Goal: Information Seeking & Learning: Learn about a topic

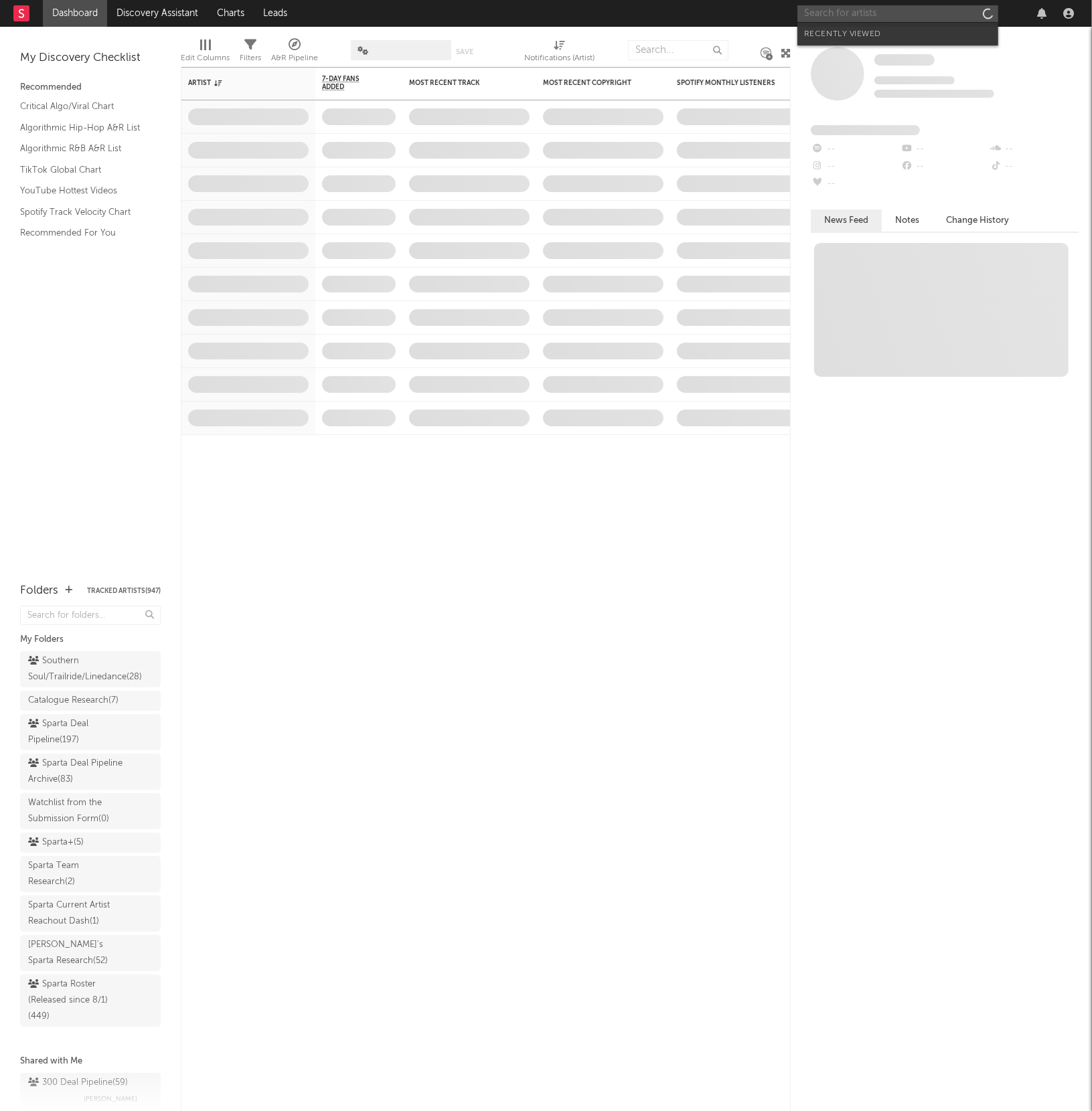
click at [890, 19] on input "text" at bounding box center [897, 14] width 201 height 17
type input "greek"
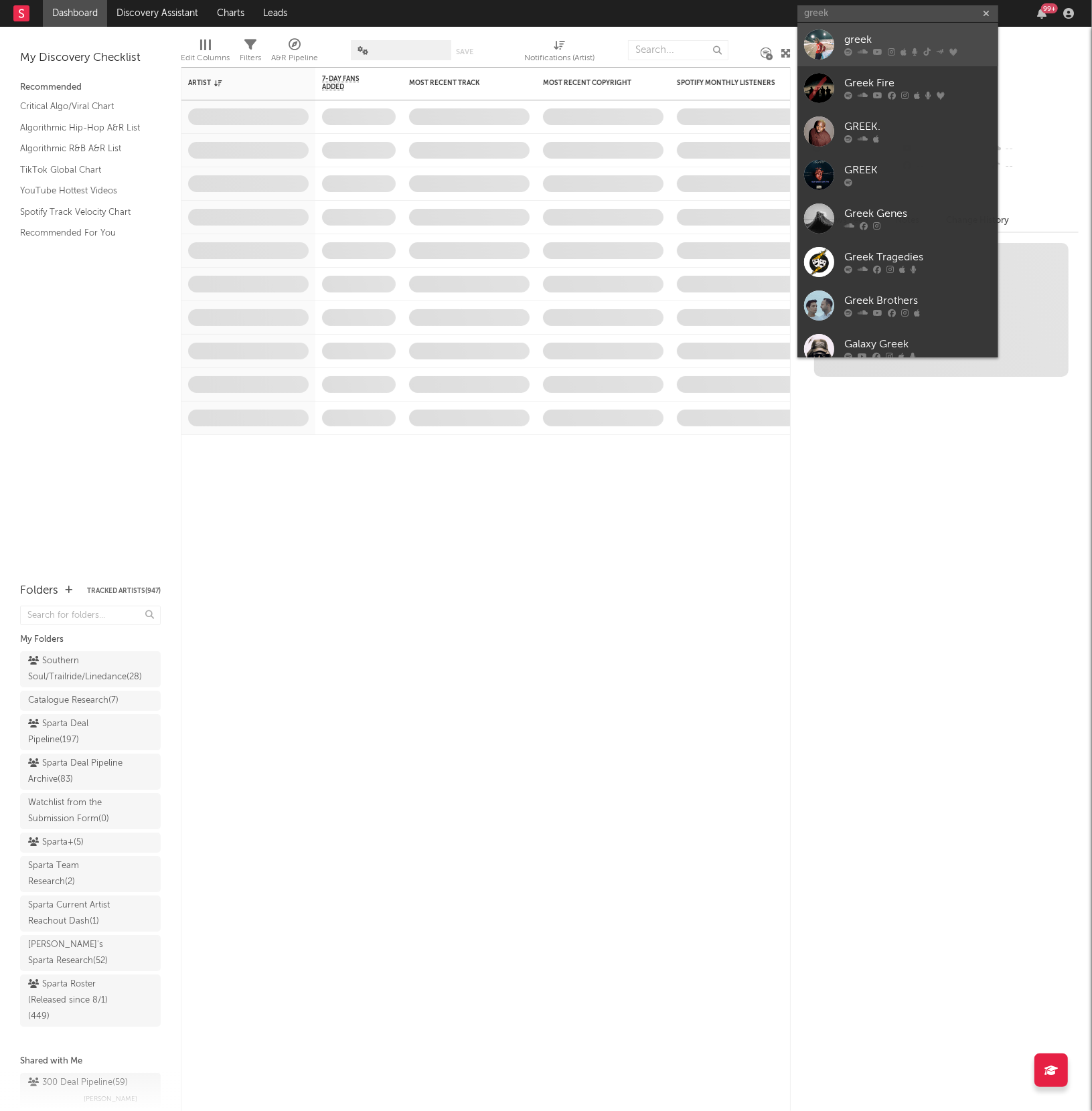
click at [828, 44] on div at bounding box center [819, 44] width 30 height 30
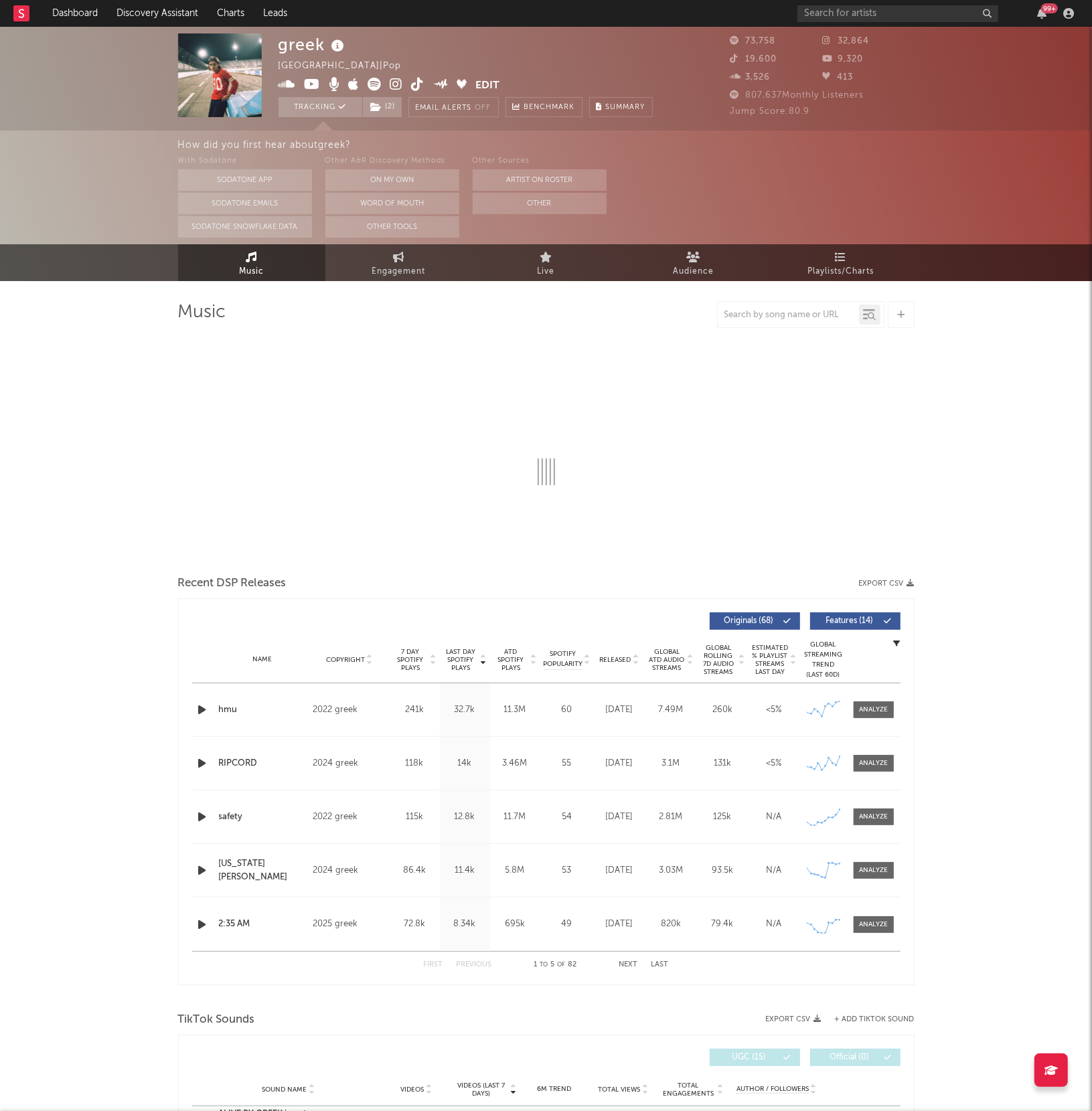
select select "6m"
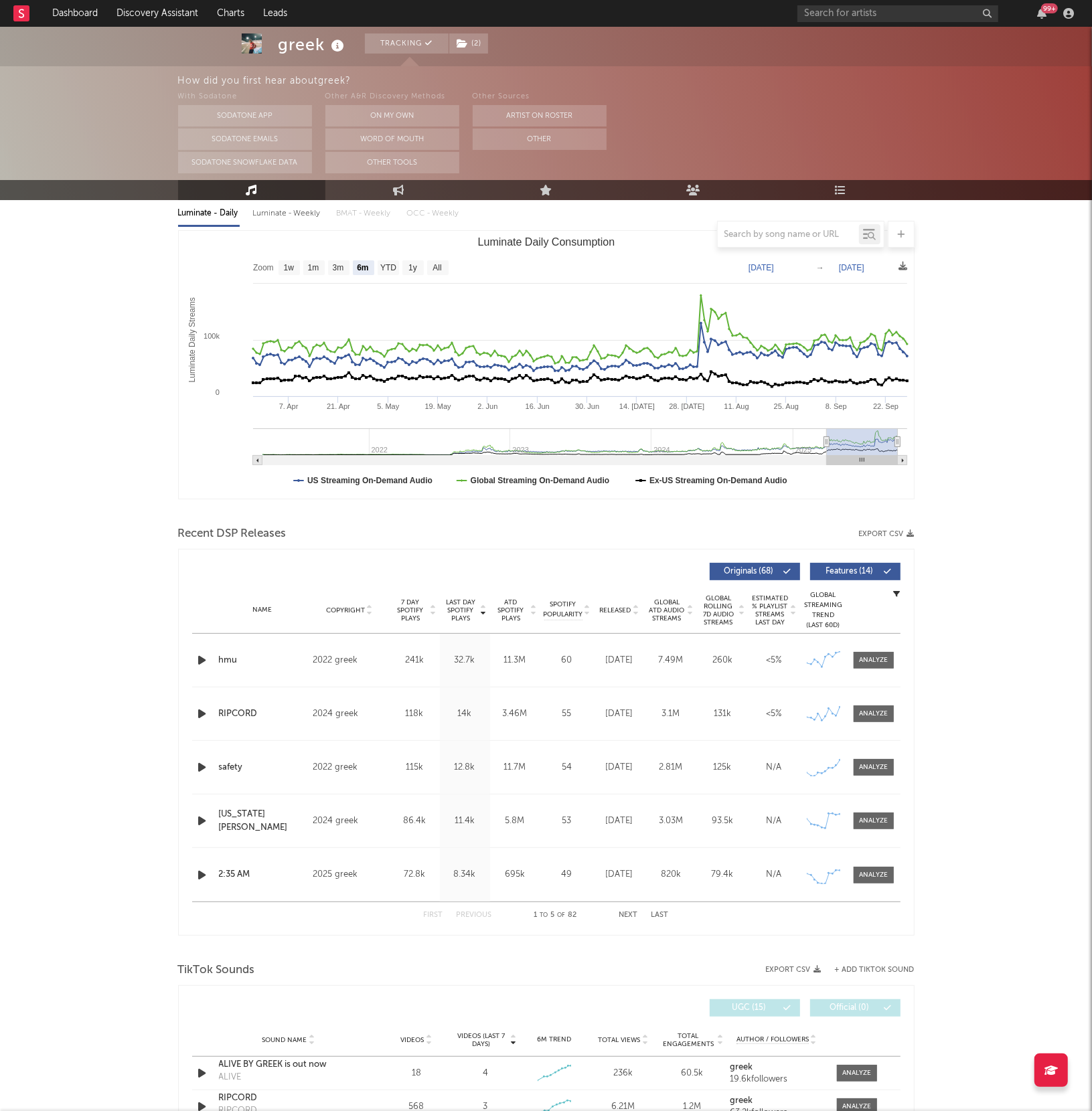
scroll to position [161, 0]
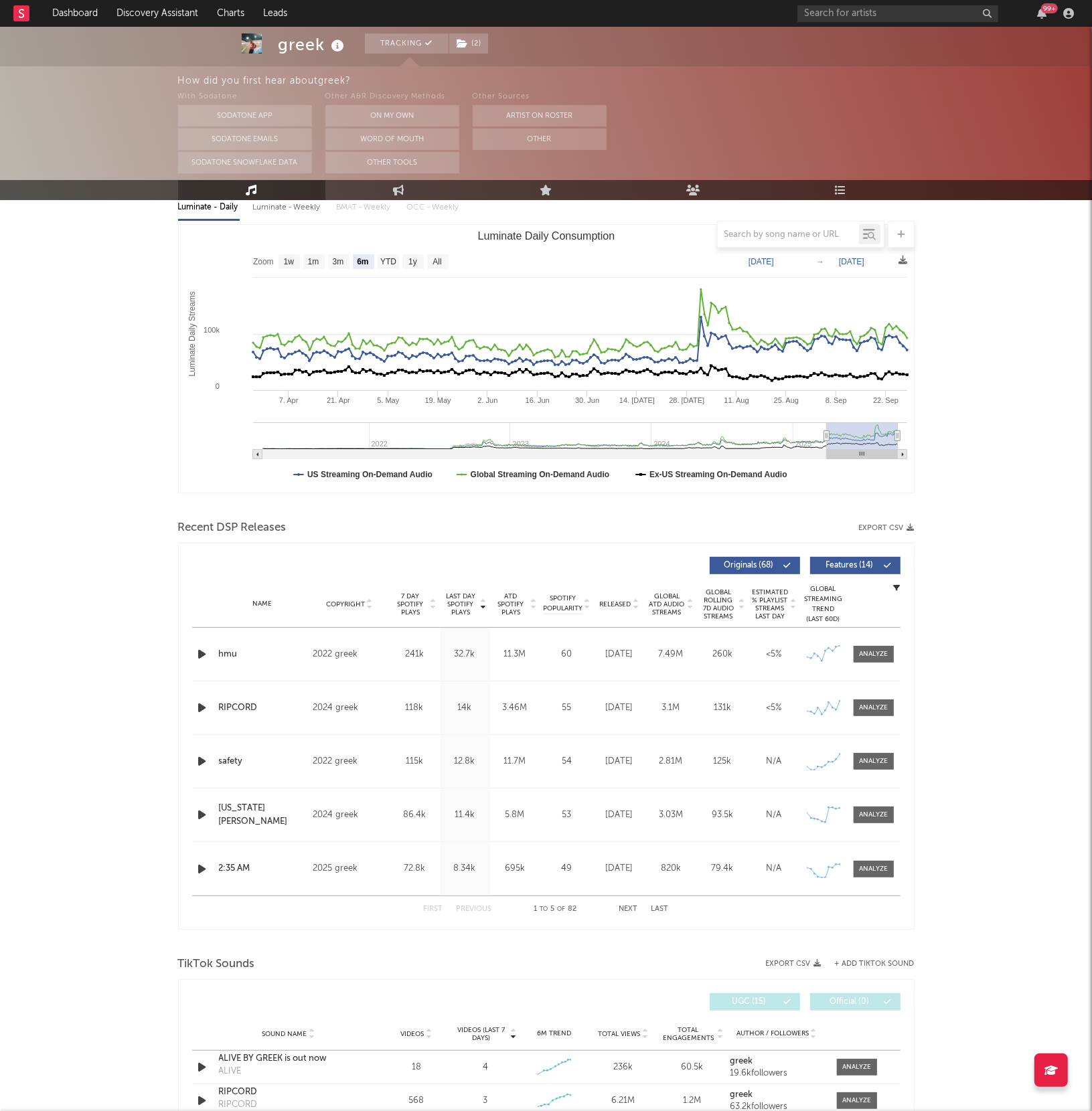
click at [620, 909] on button "Next" at bounding box center [628, 909] width 19 height 8
click at [873, 646] on span at bounding box center [874, 654] width 40 height 17
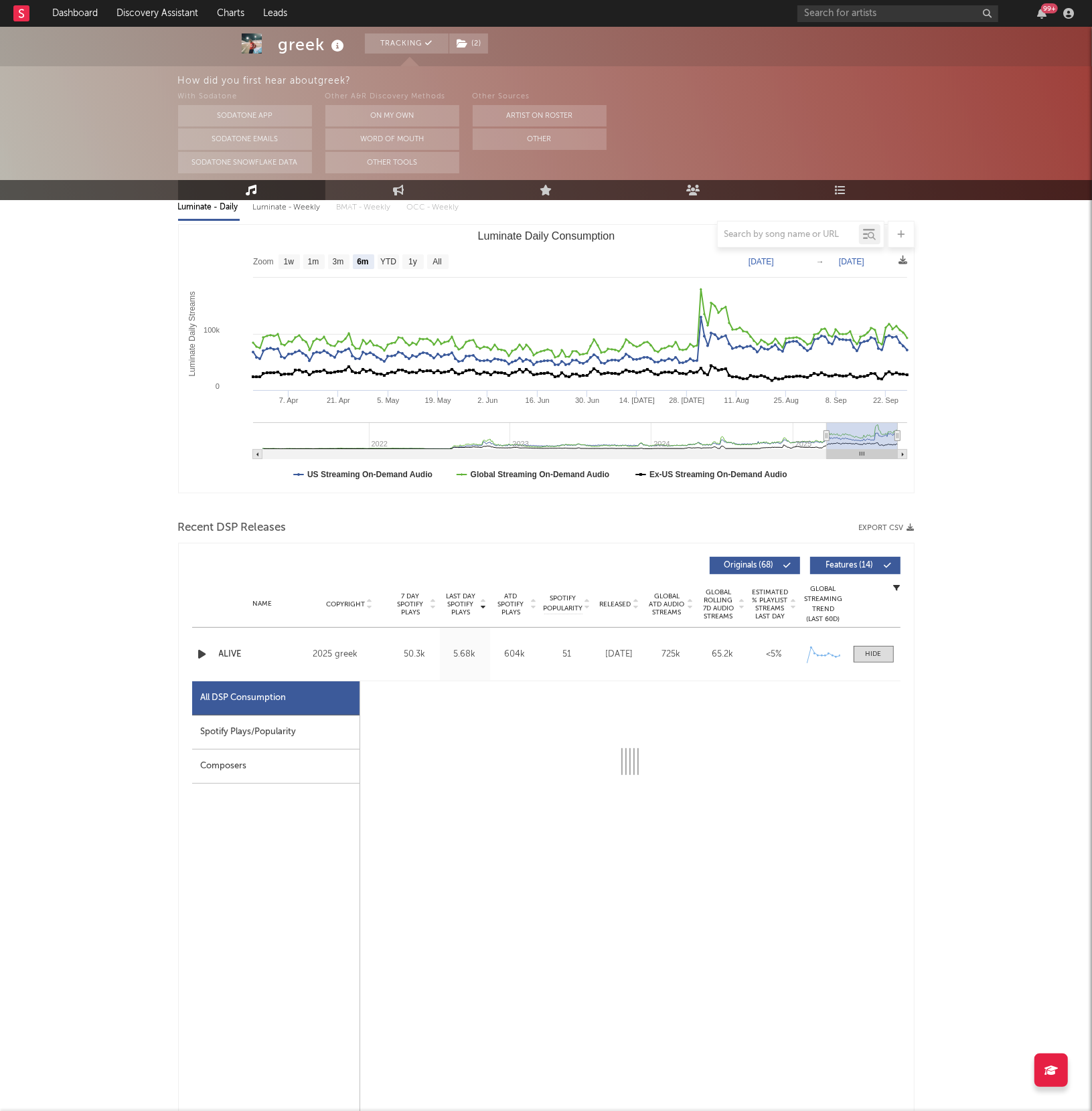
select select "1w"
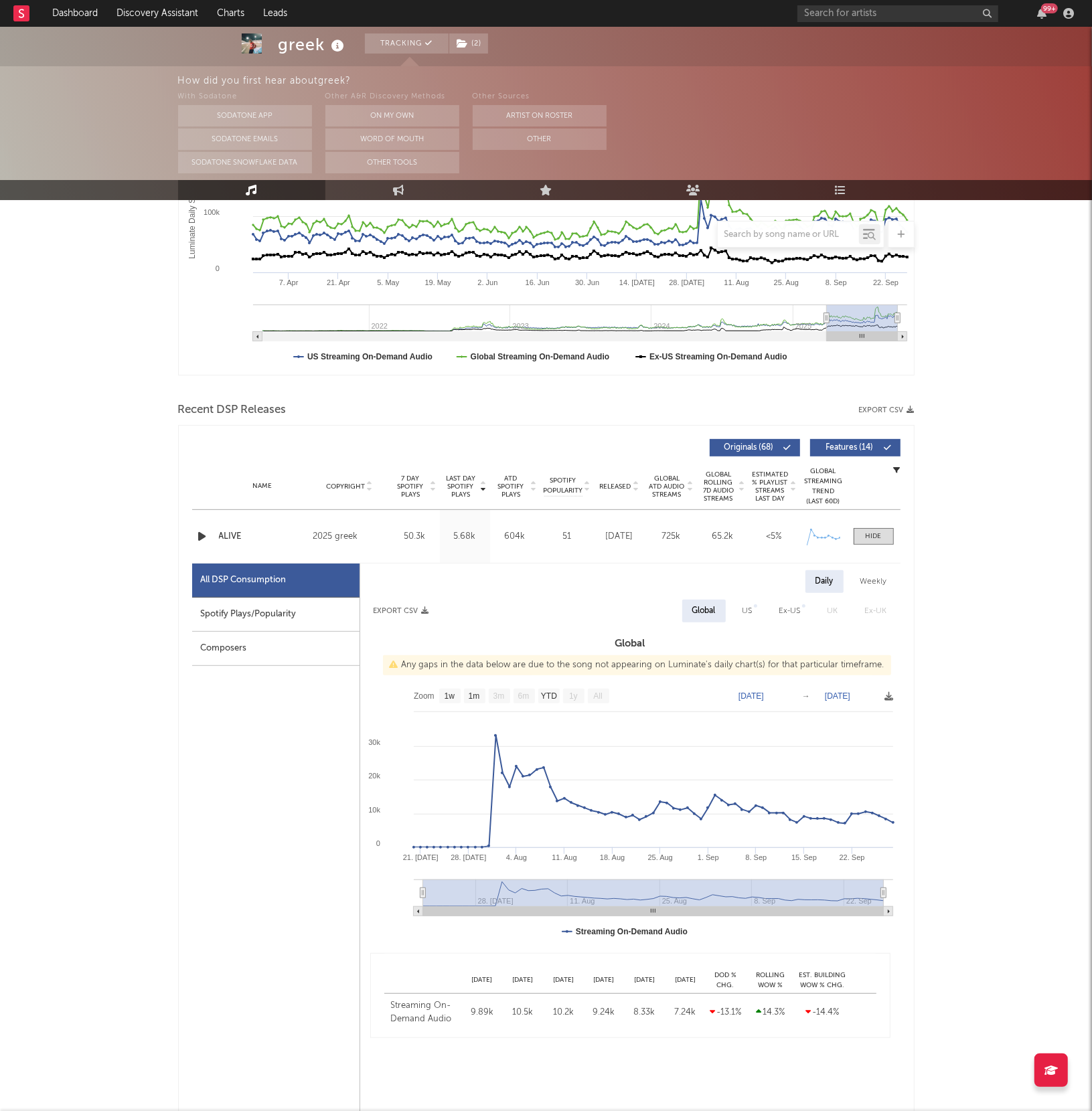
scroll to position [282, 0]
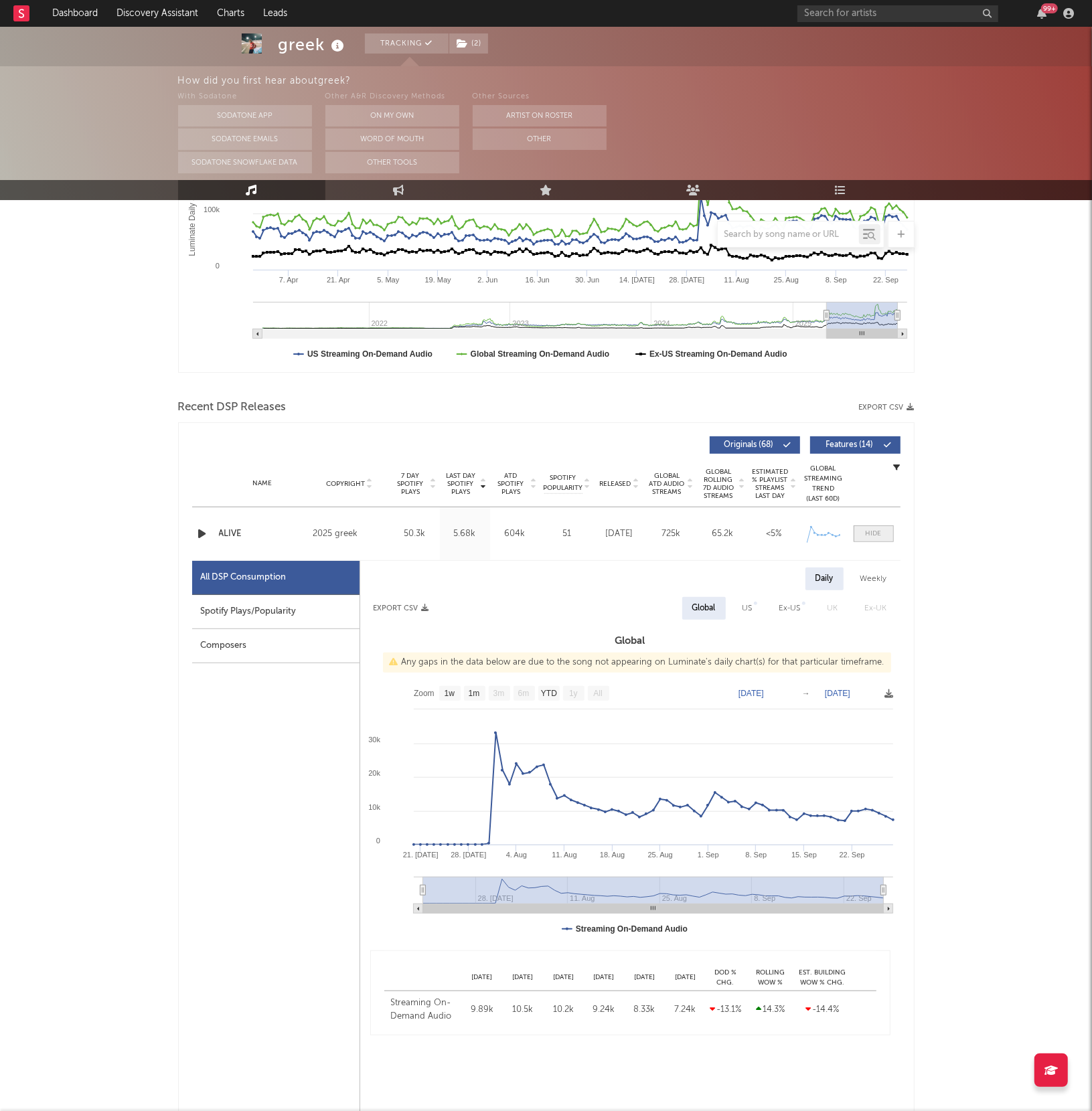
click at [874, 530] on div at bounding box center [874, 533] width 16 height 10
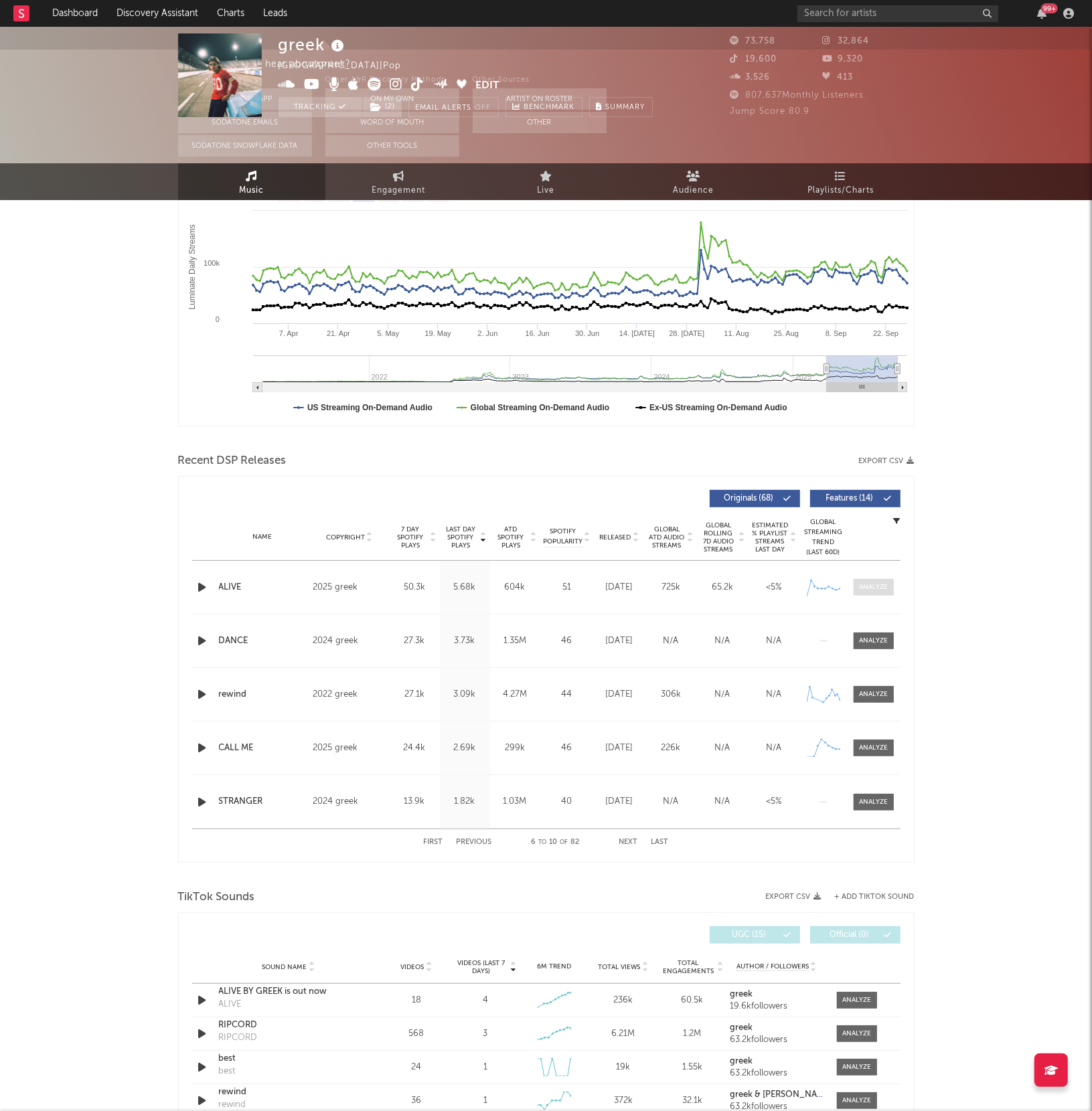
scroll to position [0, 0]
